Goal: Check status

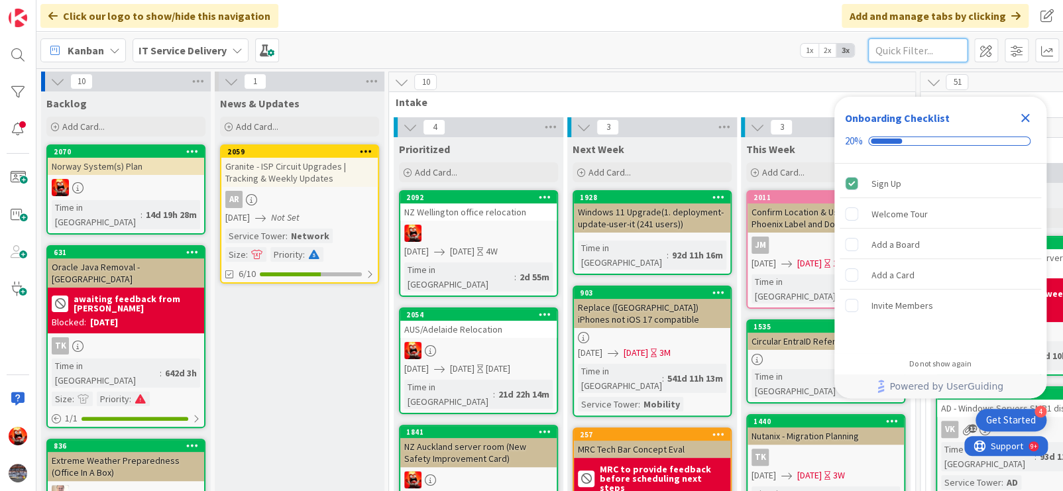
click at [919, 54] on input "text" at bounding box center [917, 50] width 99 height 24
type input "sinsrv"
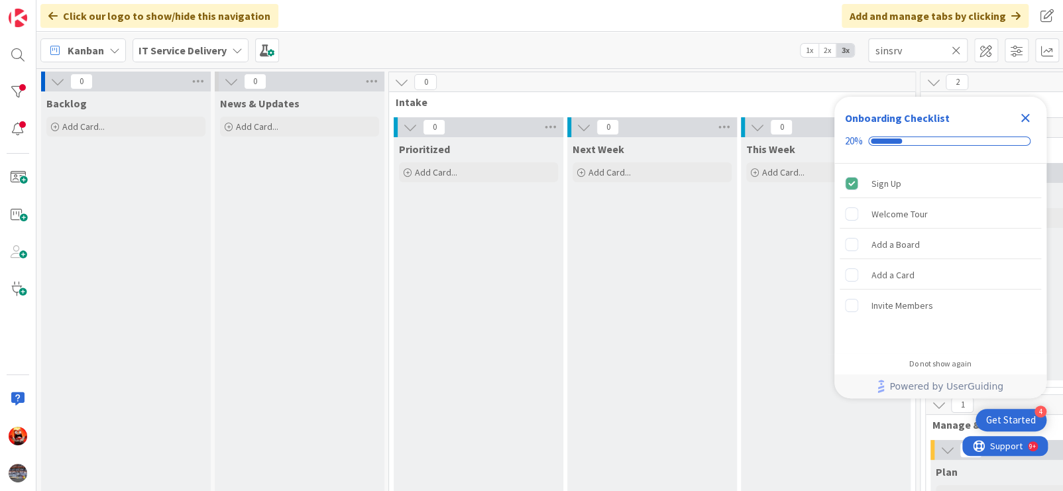
click at [1027, 123] on icon "Close Checklist" at bounding box center [1025, 118] width 16 height 16
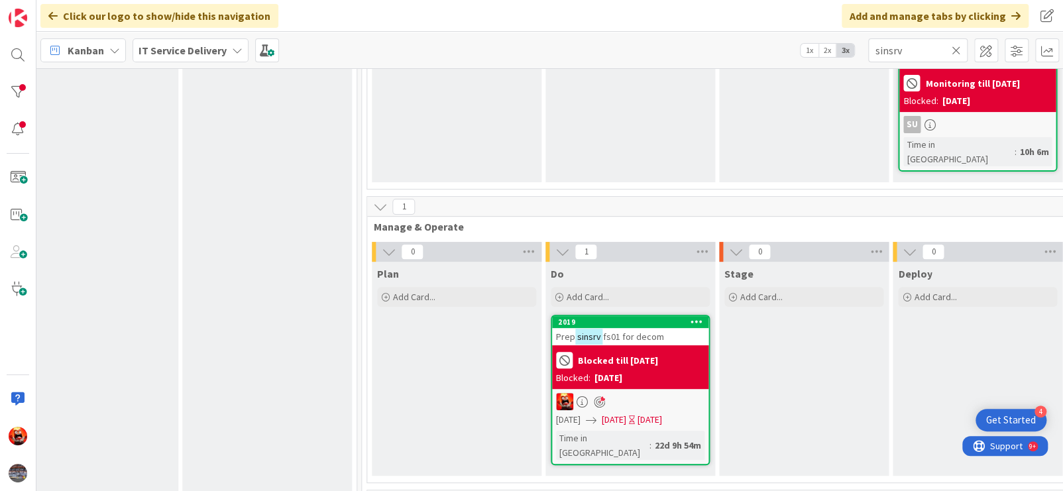
scroll to position [264, 559]
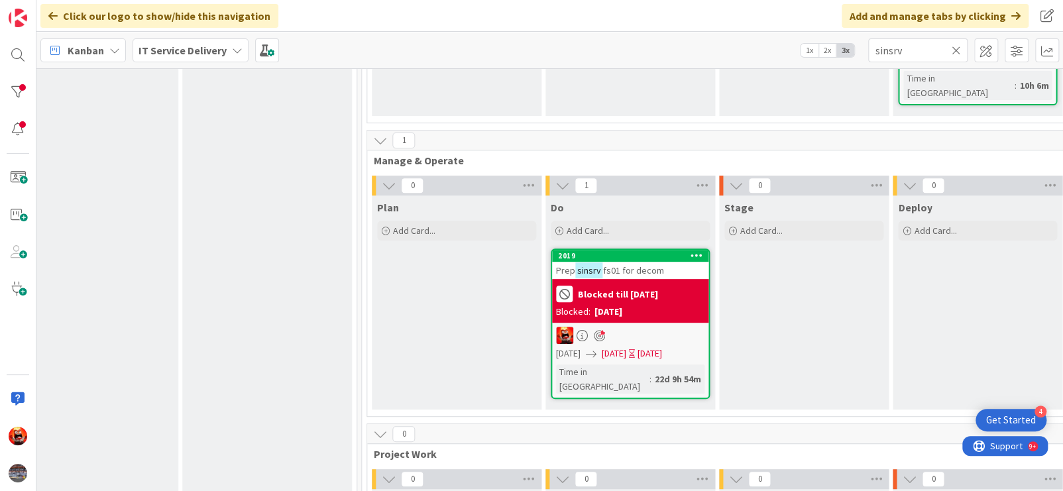
click at [654, 305] on div "Blocked: [DATE]" at bounding box center [630, 312] width 148 height 14
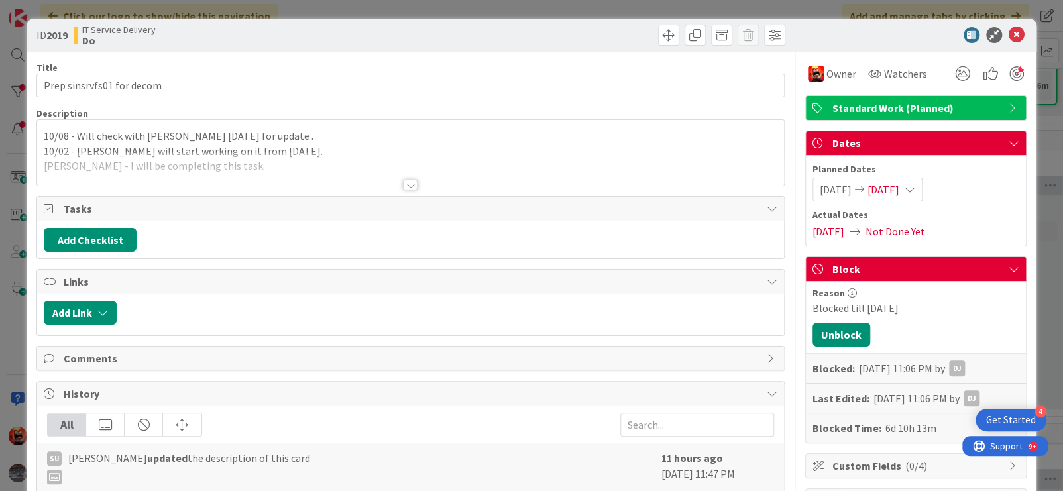
click at [915, 188] on icon at bounding box center [909, 189] width 11 height 11
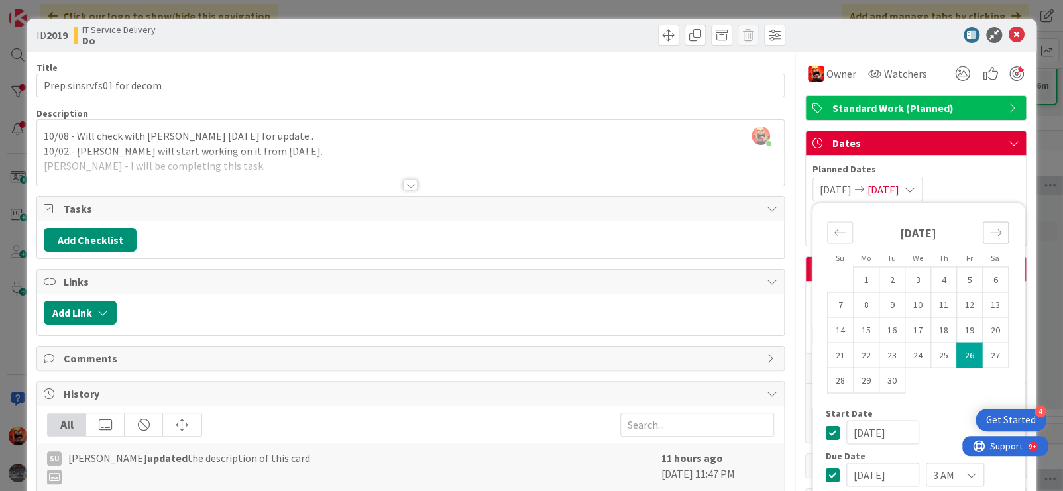
click at [990, 231] on icon "Move forward to switch to the next month." at bounding box center [995, 232] width 11 height 7
click at [963, 305] on td "10" at bounding box center [969, 304] width 26 height 25
type input "[DATE]"
click at [963, 305] on td "10" at bounding box center [969, 304] width 26 height 25
type input "[DATE]"
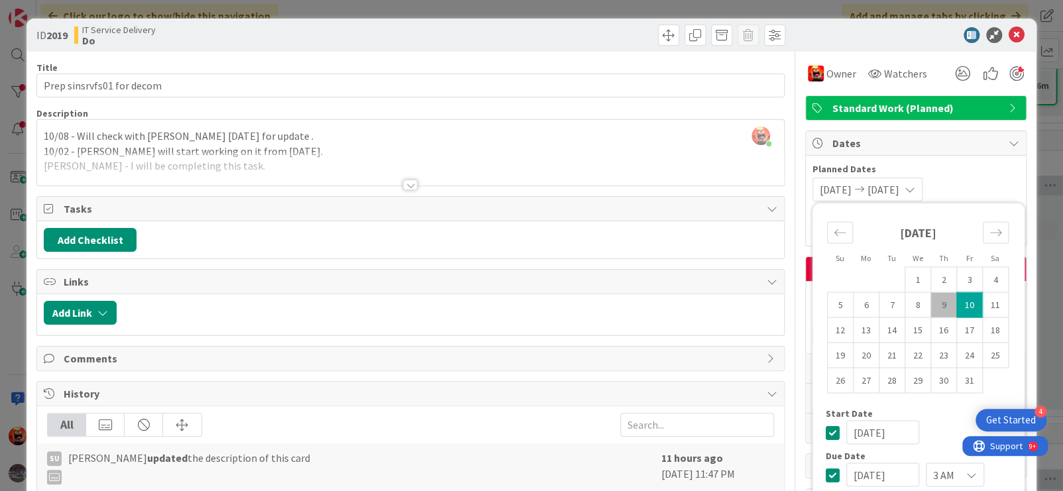
click at [451, 160] on div at bounding box center [410, 169] width 747 height 34
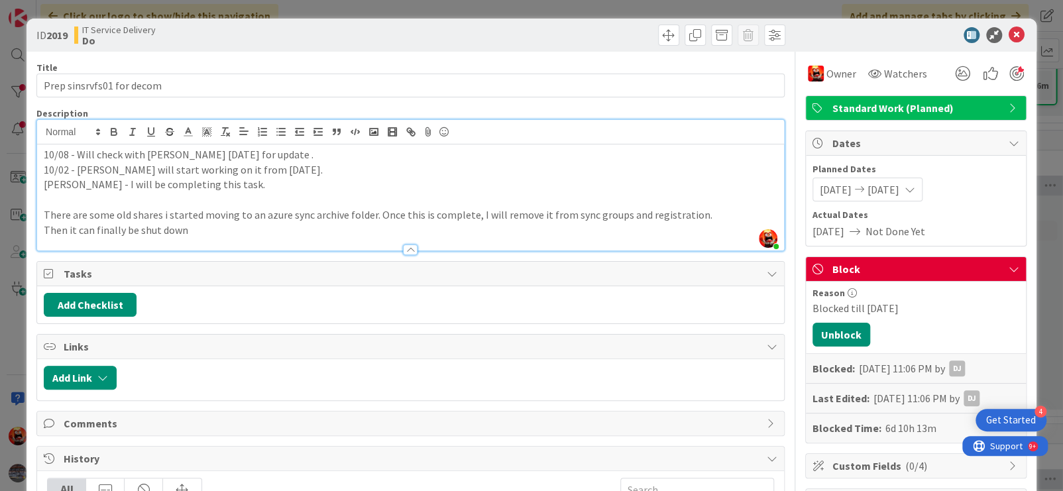
click at [40, 154] on div "10/08 - Will check with [PERSON_NAME] [DATE] for update . 10/02 - [PERSON_NAME]…" at bounding box center [410, 197] width 747 height 106
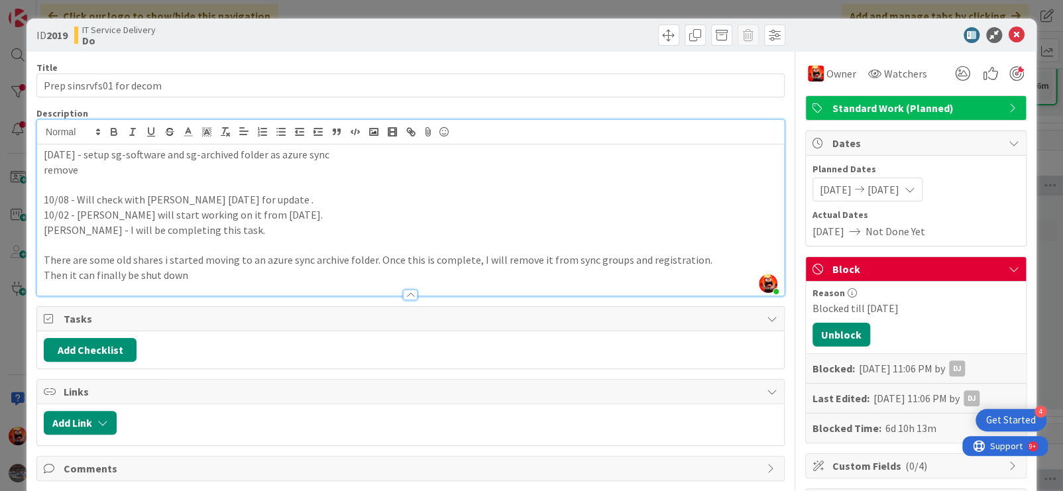
click at [76, 158] on p "[DATE] - setup sg-software and sg-archived folder as azure sync" at bounding box center [411, 154] width 734 height 15
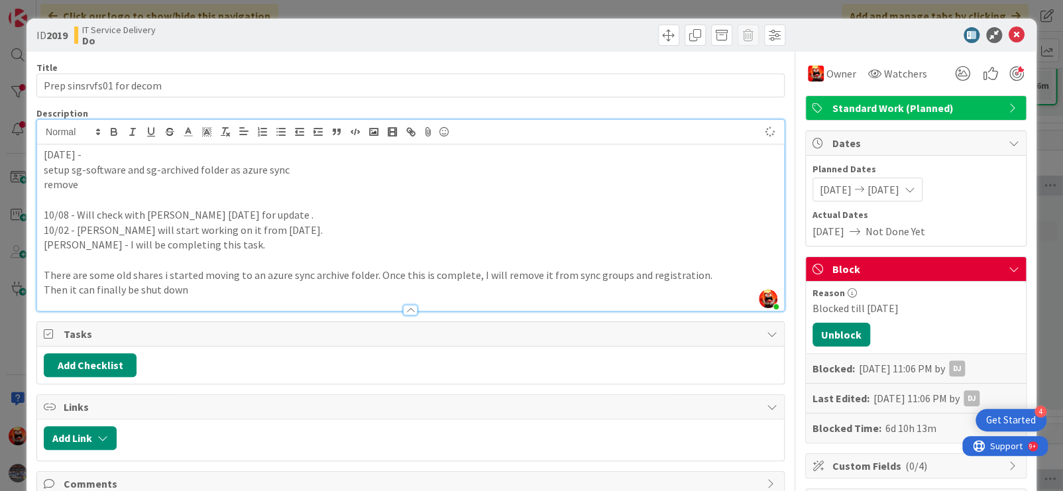
click at [82, 182] on p "remove" at bounding box center [411, 184] width 734 height 15
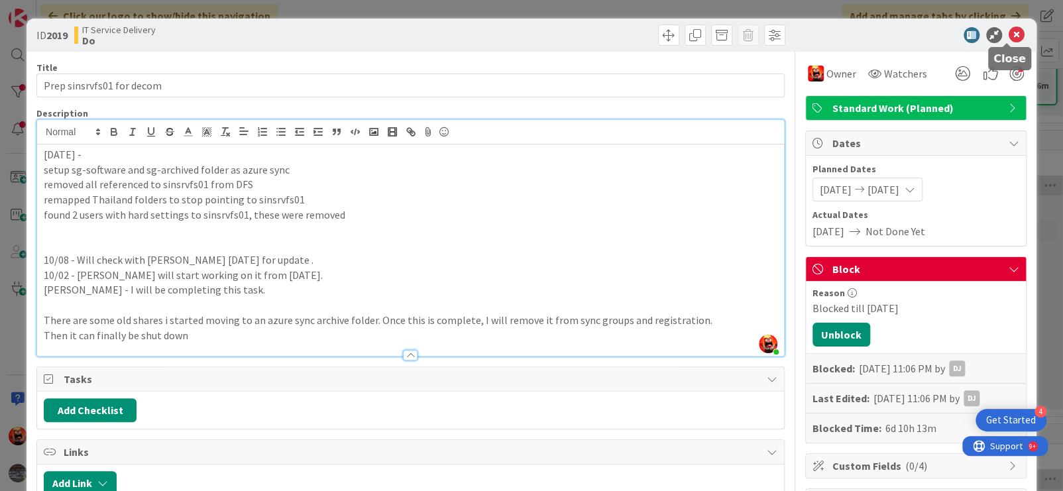
click at [1009, 32] on icon at bounding box center [1017, 35] width 16 height 16
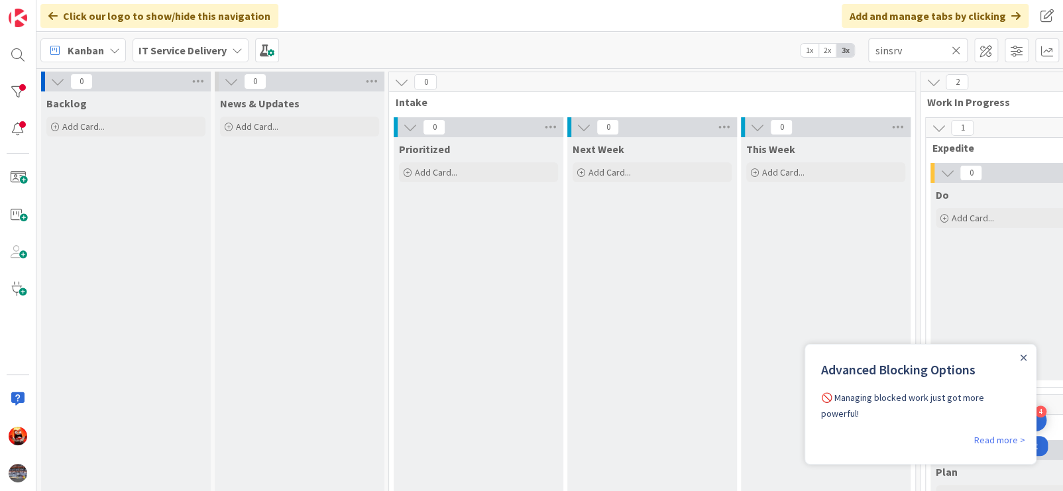
click at [959, 49] on icon at bounding box center [956, 50] width 9 height 12
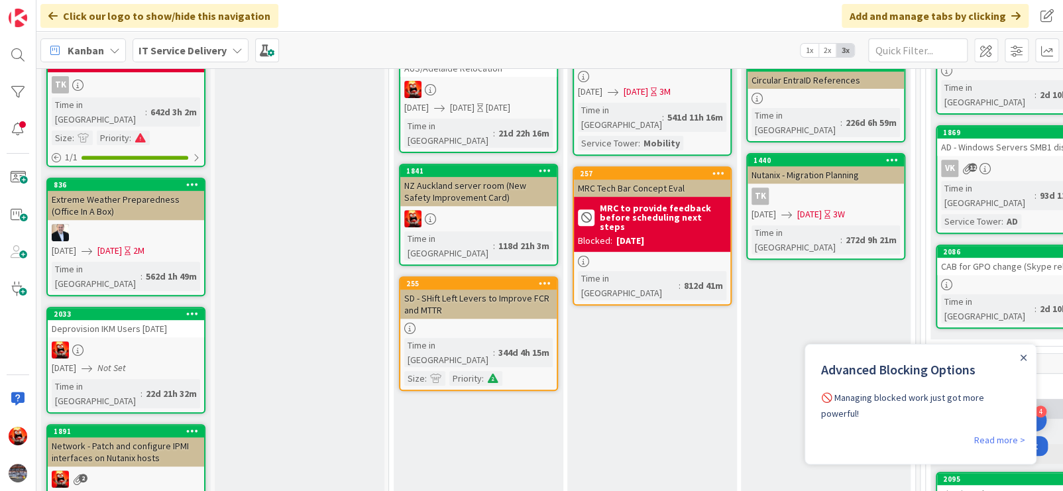
scroll to position [264, 0]
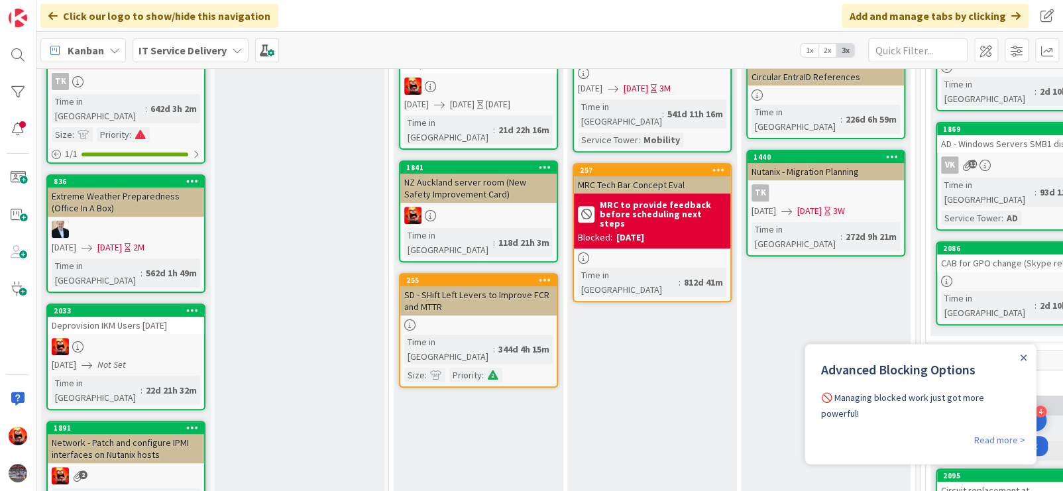
click at [177, 303] on div "2033 Deprovision IKM Users October 1 10/10/2025 Not Set Time in Column : 22d 21…" at bounding box center [125, 356] width 159 height 107
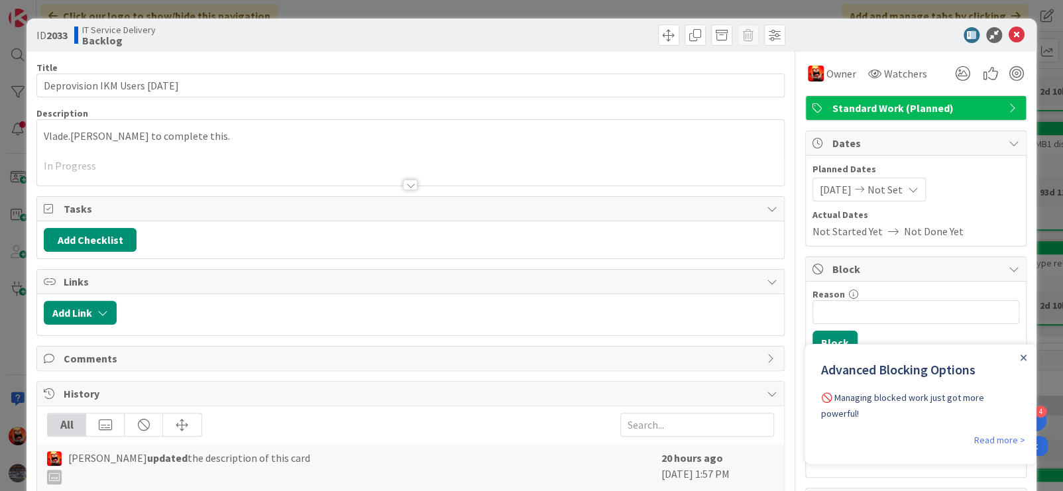
click at [158, 158] on div at bounding box center [410, 169] width 747 height 34
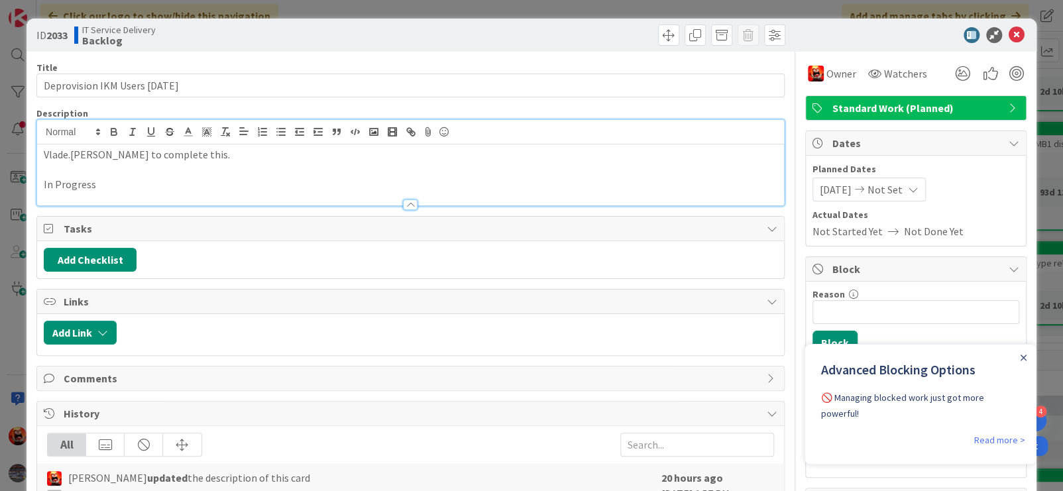
click at [167, 184] on p "In Progress" at bounding box center [411, 184] width 734 height 15
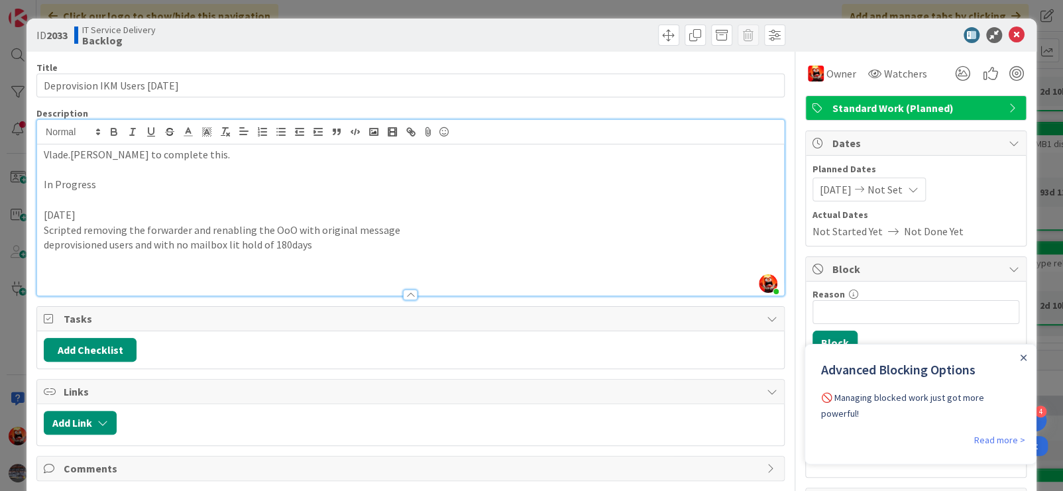
click at [68, 275] on p at bounding box center [411, 275] width 734 height 15
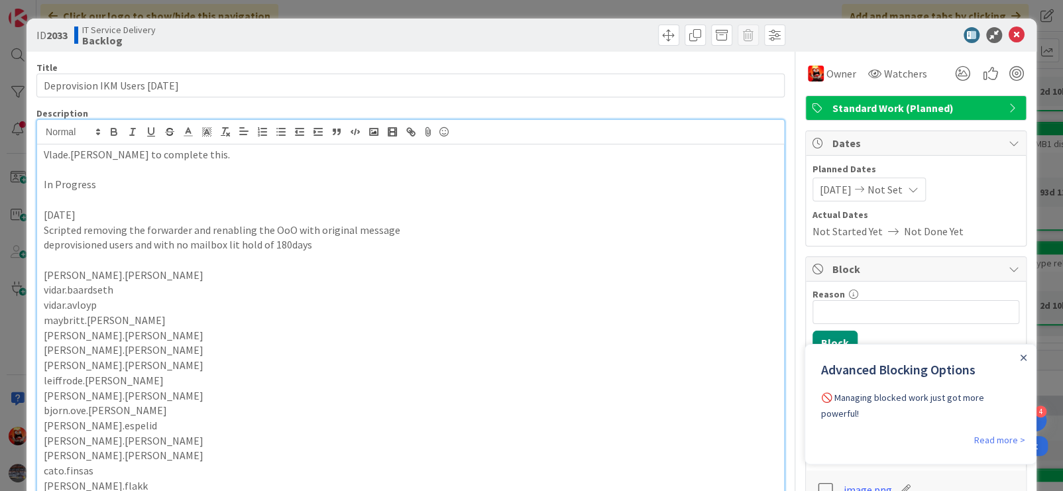
click at [313, 243] on p "deprovisioned users and with no mailbox lit hold of 180days" at bounding box center [411, 244] width 734 height 15
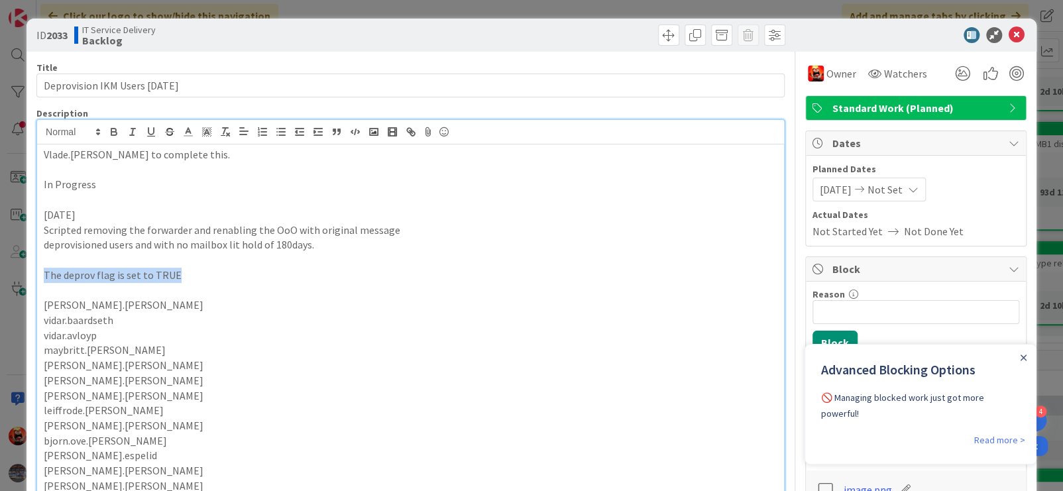
drag, startPoint x: 163, startPoint y: 269, endPoint x: 42, endPoint y: 274, distance: 120.7
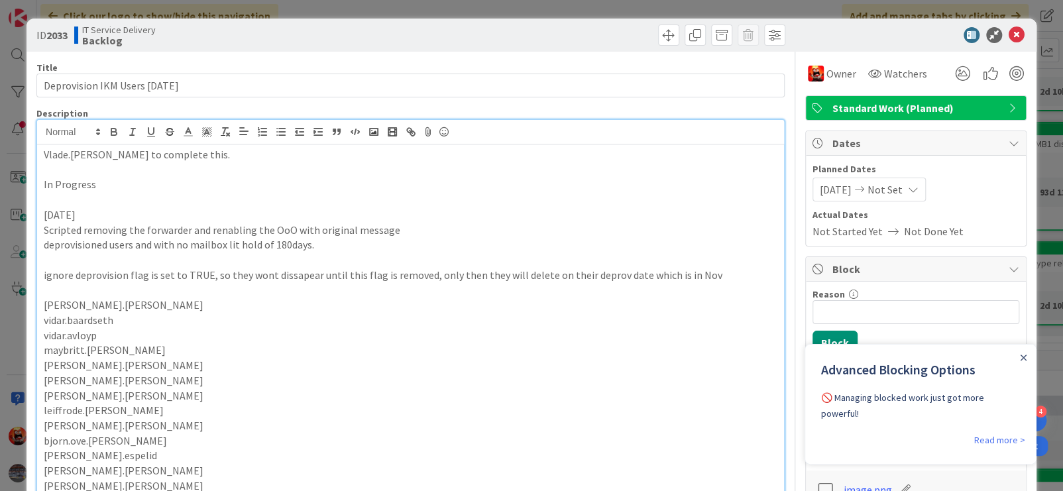
click at [918, 193] on icon at bounding box center [913, 189] width 11 height 11
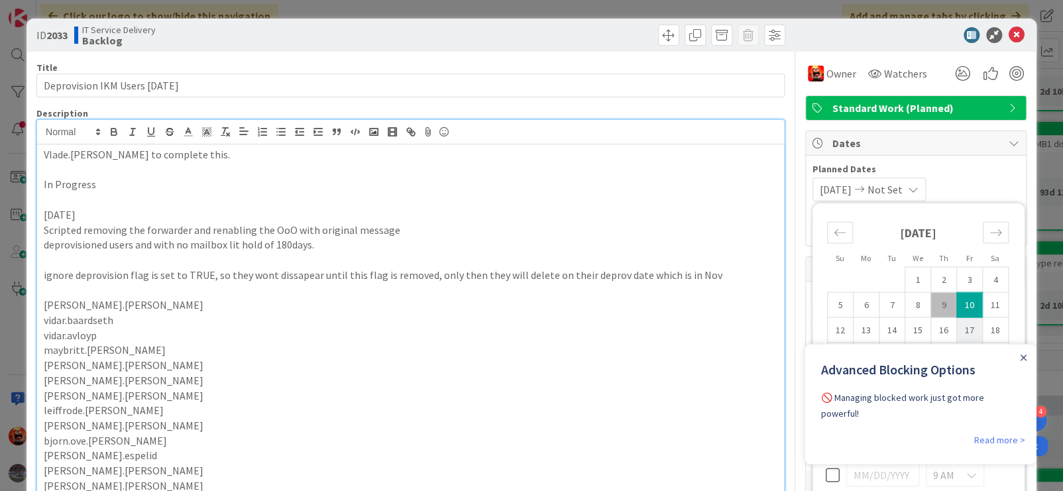
click at [965, 329] on td "17" at bounding box center [969, 329] width 26 height 25
type input "10/17/2025"
click at [1009, 36] on icon at bounding box center [1017, 35] width 16 height 16
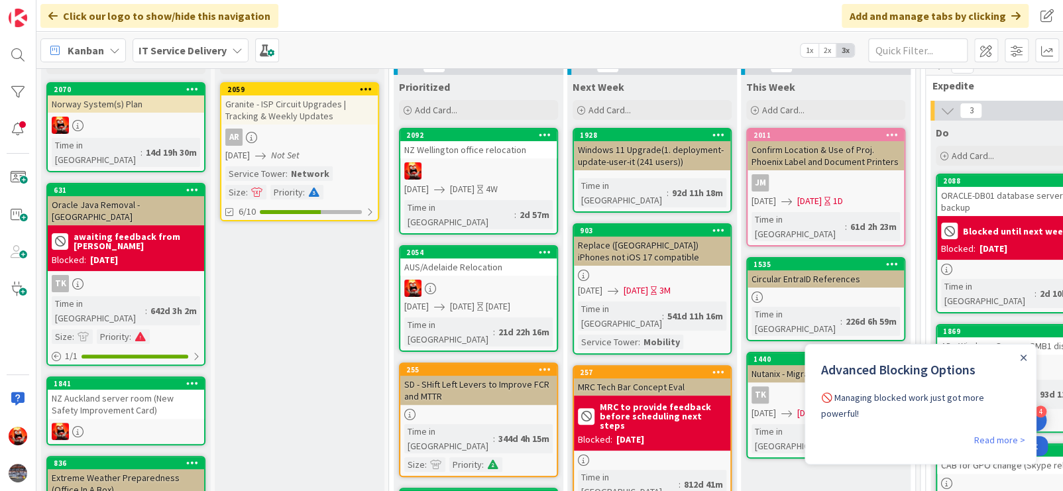
scroll to position [58, 0]
